Goal: Transaction & Acquisition: Purchase product/service

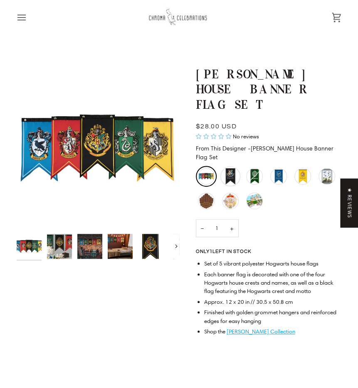
click at [228, 169] on div "Hogwarts Banner - Large" at bounding box center [231, 176] width 20 height 20
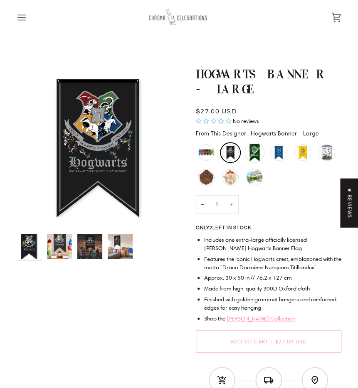
click at [253, 155] on div "Slytherin House Banner - Large - Sold Out" at bounding box center [255, 152] width 20 height 20
